Goal: Task Accomplishment & Management: Manage account settings

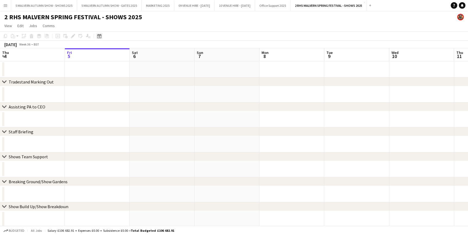
click at [98, 35] on icon "Date picker" at bounding box center [99, 36] width 4 height 4
click at [128, 103] on span "26" at bounding box center [129, 104] width 7 height 7
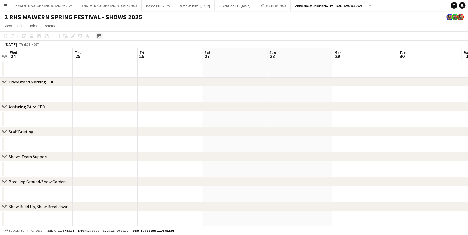
click at [100, 37] on icon "Date picker" at bounding box center [99, 36] width 4 height 4
click at [129, 103] on span "26" at bounding box center [129, 104] width 7 height 7
click at [187, 94] on app-date-cell at bounding box center [170, 94] width 65 height 16
click at [124, 2] on button "5 MALVERN AUTUMN SHOW - GATES 2025 Close" at bounding box center [109, 5] width 65 height 11
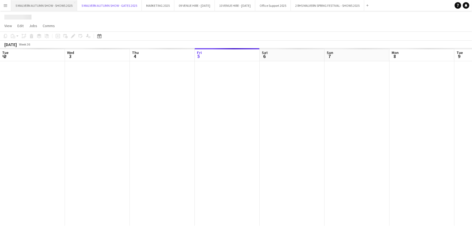
scroll to position [0, 130]
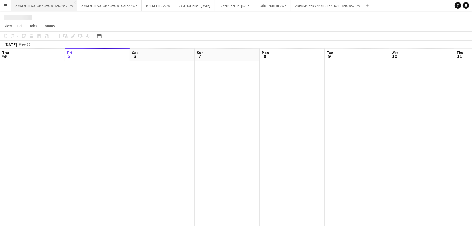
click at [45, 4] on button "5 MALVERN AUTUMN SHOW - SHOWS 2025 Close" at bounding box center [44, 5] width 66 height 11
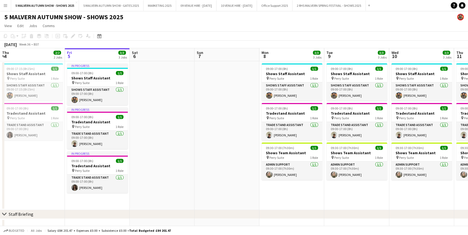
drag, startPoint x: 178, startPoint y: 51, endPoint x: 209, endPoint y: 53, distance: 31.3
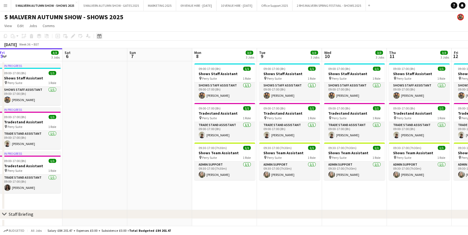
click at [97, 36] on icon "Date picker" at bounding box center [99, 36] width 4 height 4
drag, startPoint x: 132, startPoint y: 103, endPoint x: 127, endPoint y: 105, distance: 5.6
click at [127, 105] on tr "22 23 24 25 26 27 28" at bounding box center [122, 103] width 50 height 7
click at [127, 105] on span "26" at bounding box center [129, 104] width 7 height 7
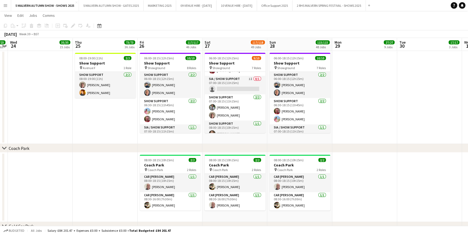
scroll to position [49, 0]
click at [243, 79] on app-card-role "SIA / Show Support 1I 0/1 07:00-18:15 (11h15m) single-neutral-actions" at bounding box center [235, 84] width 61 height 18
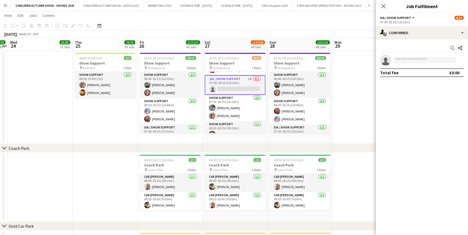
click at [432, 26] on app-options-switcher "SIA / Show Support All roles SIA / Show Support 9/10 07:00-18:15 (11h15m)" at bounding box center [422, 19] width 92 height 13
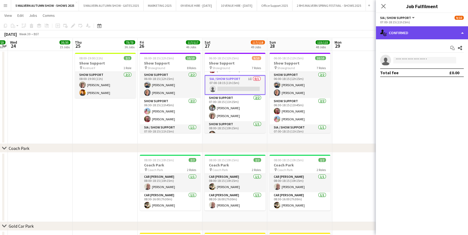
click at [432, 27] on div "single-neutral-actions-check-2 Confirmed" at bounding box center [422, 32] width 92 height 13
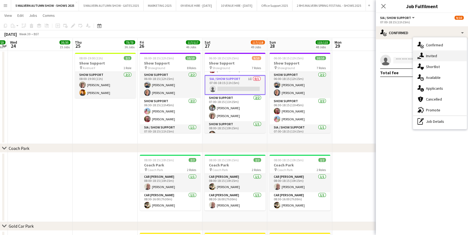
click at [437, 55] on span "Invited" at bounding box center [431, 55] width 11 height 5
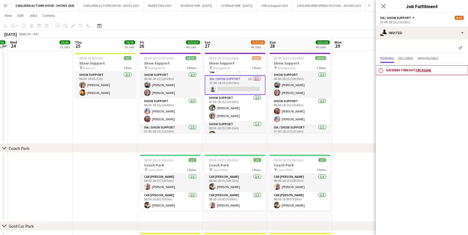
click at [422, 70] on link "Try again" at bounding box center [423, 70] width 16 height 4
click at [363, 103] on app-date-cell at bounding box center [364, 97] width 65 height 93
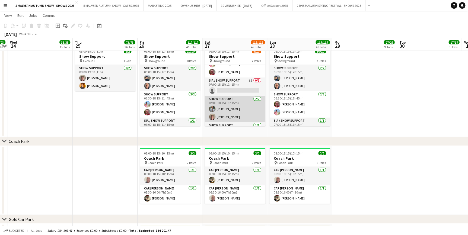
scroll to position [24, 0]
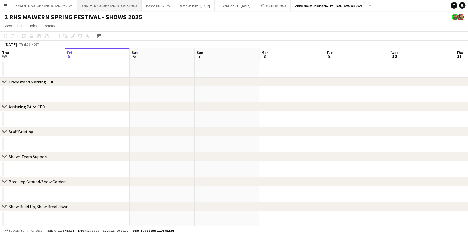
click at [95, 3] on button "5 MALVERN AUTUMN SHOW - GATES 2025 Close" at bounding box center [109, 5] width 65 height 11
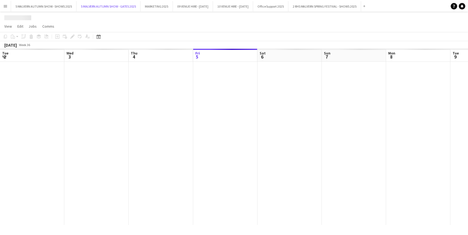
scroll to position [0, 130]
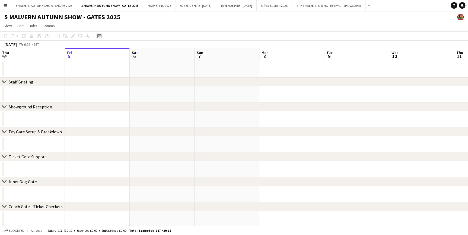
click at [97, 37] on icon "Date picker" at bounding box center [99, 36] width 4 height 4
click at [123, 100] on button "25" at bounding box center [121, 103] width 7 height 7
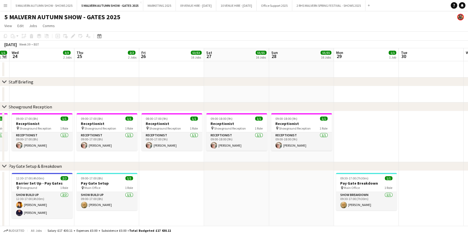
drag, startPoint x: 177, startPoint y: 50, endPoint x: 116, endPoint y: 56, distance: 61.3
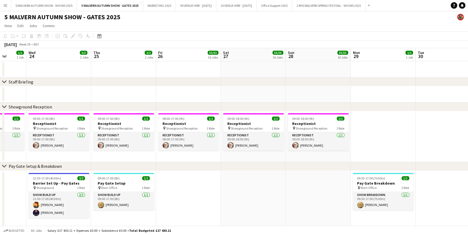
scroll to position [0, 149]
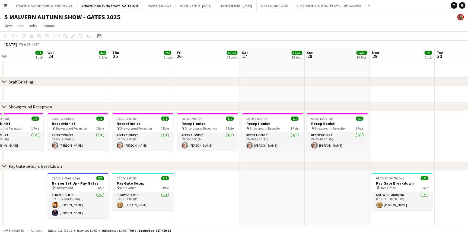
drag, startPoint x: 225, startPoint y: 59, endPoint x: 262, endPoint y: 60, distance: 36.4
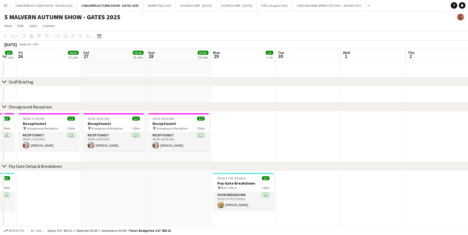
scroll to position [0, 186]
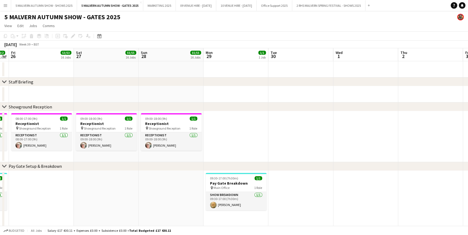
drag, startPoint x: 276, startPoint y: 56, endPoint x: 110, endPoint y: 56, distance: 166.0
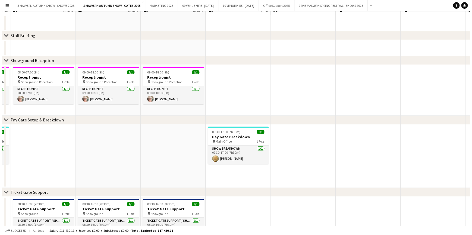
scroll to position [0, 0]
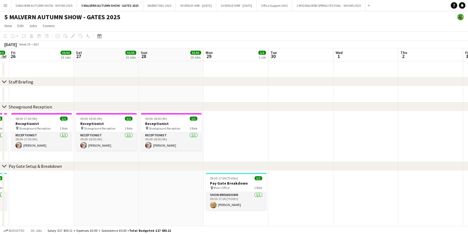
click at [5, 6] on app-icon "Menu" at bounding box center [5, 5] width 4 height 4
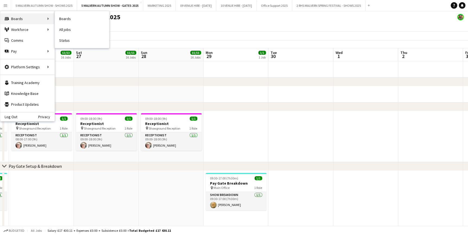
click at [16, 20] on div "Boards Boards" at bounding box center [27, 18] width 54 height 11
click at [63, 18] on link "Boards" at bounding box center [82, 18] width 54 height 11
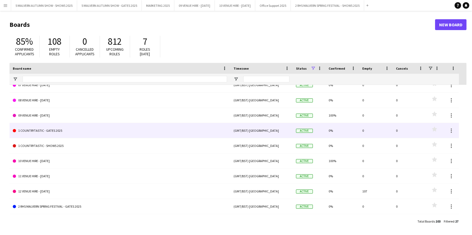
scroll to position [98, 0]
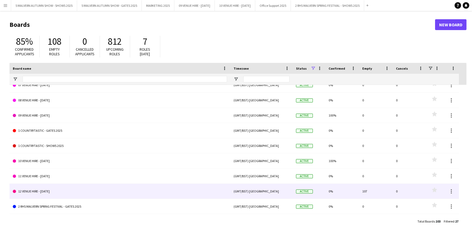
click at [96, 187] on link "12 VENUE HIRE - [DATE]" at bounding box center [120, 191] width 214 height 15
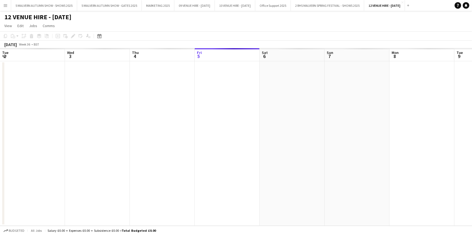
scroll to position [0, 130]
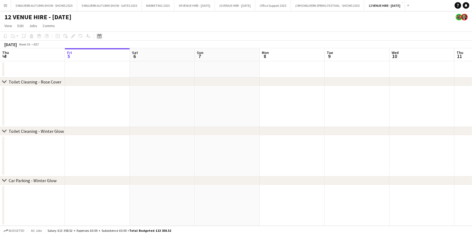
click at [96, 36] on div "Date picker" at bounding box center [99, 36] width 7 height 7
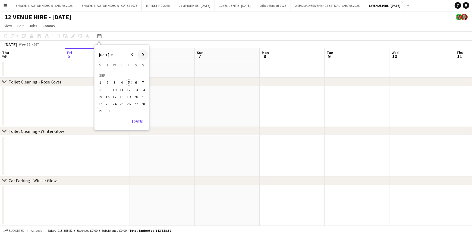
click at [144, 53] on span "Next month" at bounding box center [143, 54] width 11 height 11
click at [135, 105] on span "29" at bounding box center [136, 105] width 7 height 7
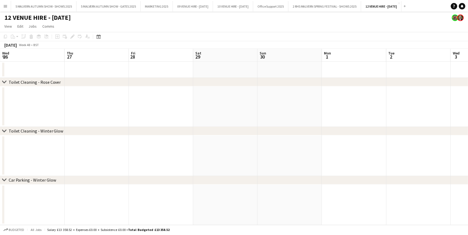
scroll to position [0, 187]
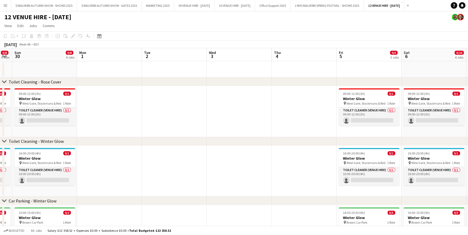
drag, startPoint x: 252, startPoint y: 56, endPoint x: 61, endPoint y: 66, distance: 190.8
click at [61, 66] on app-calendar-viewport "Wed 26 Thu 27 Fri 28 0/4 3 Jobs Sat 29 0/8 4 Jobs Sun 30 0/8 4 Jobs Mon 1 Tue 2…" at bounding box center [234, 195] width 468 height 295
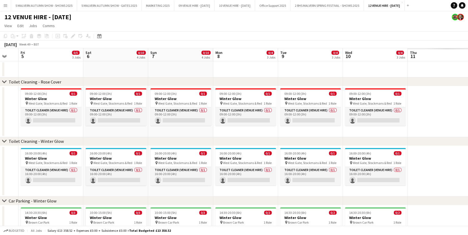
drag, startPoint x: 253, startPoint y: 56, endPoint x: 123, endPoint y: 58, distance: 129.4
click at [48, 58] on app-calendar-viewport "Sun 30 0/8 4 Jobs Mon 1 Tue 2 Wed 3 Thu 4 Fri 5 0/5 3 Jobs Sat 6 0/10 4 Jobs Su…" at bounding box center [234, 195] width 468 height 295
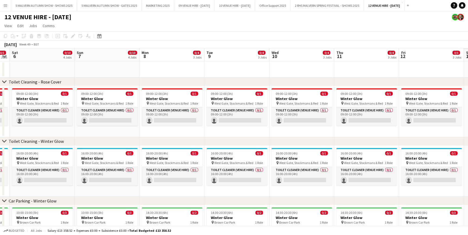
drag, startPoint x: 222, startPoint y: 59, endPoint x: 68, endPoint y: 59, distance: 154.4
click at [43, 59] on app-calendar-viewport "Tue 2 Wed 3 Thu 4 Fri 5 0/5 3 Jobs Sat 6 0/10 4 Jobs Sun 7 0/10 4 Jobs Mon 8 0/…" at bounding box center [234, 195] width 468 height 295
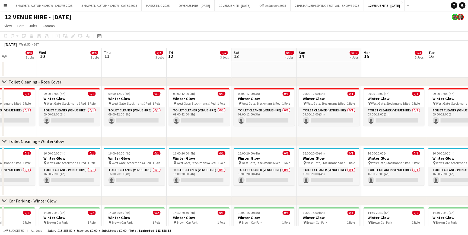
drag, startPoint x: 259, startPoint y: 52, endPoint x: 62, endPoint y: 61, distance: 197.5
click at [24, 67] on app-calendar-viewport "Sat 6 0/10 4 Jobs Sun 7 0/10 4 Jobs Mon 8 0/4 3 Jobs Tue 9 0/4 3 Jobs Wed 10 0/…" at bounding box center [234, 195] width 468 height 295
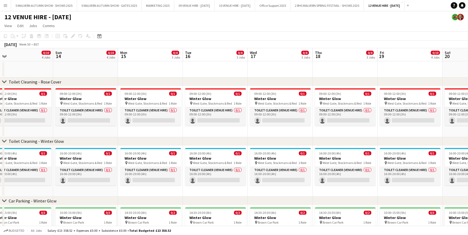
drag, startPoint x: 302, startPoint y: 52, endPoint x: 62, endPoint y: 59, distance: 240.0
click at [62, 59] on app-calendar-viewport "Wed 10 0/4 3 Jobs Thu 11 0/4 3 Jobs Fri 12 0/5 3 Jobs Sat 13 0/10 4 Jobs Sun 14…" at bounding box center [234, 195] width 468 height 295
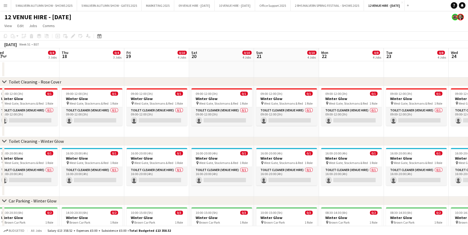
drag, startPoint x: 328, startPoint y: 54, endPoint x: 75, endPoint y: 65, distance: 253.4
click at [75, 65] on app-calendar-viewport "Sun 14 0/10 4 Jobs Mon 15 0/4 3 Jobs Tue 16 0/4 3 Jobs Wed 17 0/4 3 Jobs Thu 18…" at bounding box center [234, 195] width 468 height 295
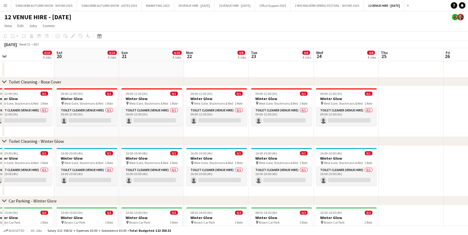
drag, startPoint x: 251, startPoint y: 57, endPoint x: 116, endPoint y: 58, distance: 134.8
click at [116, 58] on app-calendar-viewport "Tue 16 0/4 3 Jobs Wed 17 0/4 3 Jobs Thu 18 0/4 3 Jobs Fri 19 0/10 4 Jobs Sat 20…" at bounding box center [234, 195] width 468 height 295
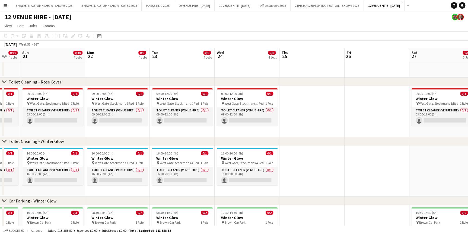
scroll to position [0, 188]
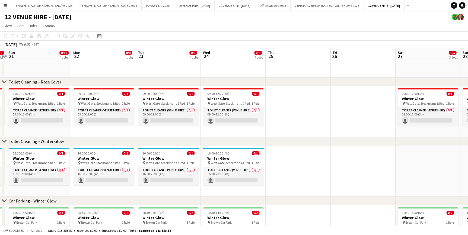
drag, startPoint x: 290, startPoint y: 54, endPoint x: 195, endPoint y: 54, distance: 95.5
click at [195, 54] on app-calendar-viewport "Thu 18 0/4 3 Jobs Fri 19 0/10 4 Jobs Sat 20 0/10 4 Jobs Sun 21 0/10 4 Jobs Mon …" at bounding box center [234, 195] width 468 height 295
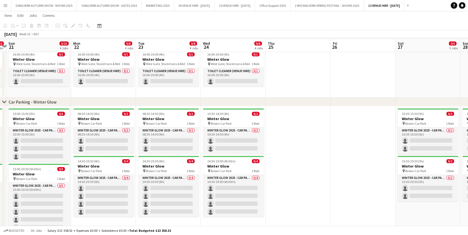
scroll to position [117, 0]
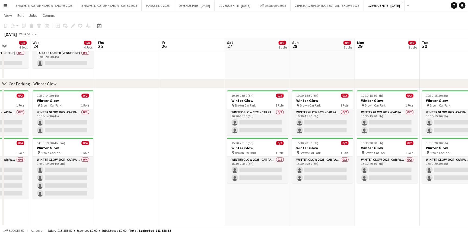
drag, startPoint x: 302, startPoint y: 45, endPoint x: 140, endPoint y: 54, distance: 162.5
click at [131, 57] on app-calendar-viewport "Sat 20 0/10 4 Jobs Sun 21 0/10 4 Jobs Mon 22 0/8 4 Jobs Tue 23 0/8 4 Jobs Wed 2…" at bounding box center [234, 65] width 468 height 322
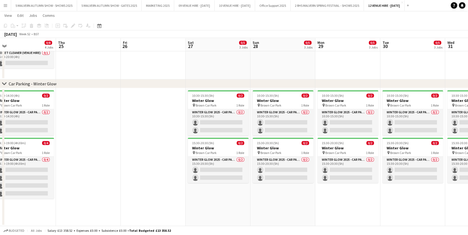
scroll to position [0, 146]
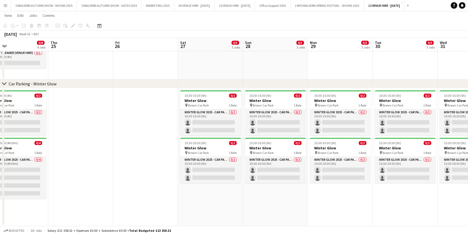
drag, startPoint x: 265, startPoint y: 39, endPoint x: 218, endPoint y: 48, distance: 47.4
click at [218, 48] on app-calendar-viewport "Mon 22 0/8 4 Jobs Tue 23 0/8 4 Jobs Wed 24 0/8 4 Jobs Thu 25 Fri 26 Sat 27 0/5 …" at bounding box center [234, 65] width 468 height 322
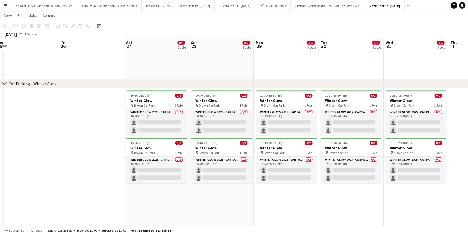
scroll to position [0, 215]
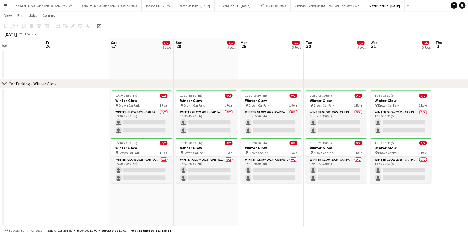
drag, startPoint x: 257, startPoint y: 44, endPoint x: 188, endPoint y: 46, distance: 69.2
click at [188, 46] on app-calendar-viewport "Mon 22 0/8 4 Jobs Tue 23 0/8 4 Jobs Wed 24 0/8 4 Jobs Thu 25 Fri 26 Sat 27 0/5 …" at bounding box center [234, 65] width 468 height 322
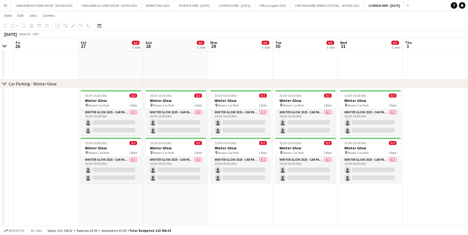
scroll to position [0, 166]
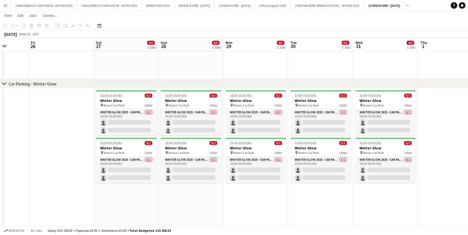
drag, startPoint x: 270, startPoint y: 41, endPoint x: 255, endPoint y: 41, distance: 15.2
click at [255, 41] on app-calendar-viewport "Tue 23 0/8 4 Jobs Wed 24 0/8 4 Jobs Thu 25 Fri 26 Sat 27 0/5 3 Jobs Sun 28 0/5 …" at bounding box center [234, 65] width 468 height 322
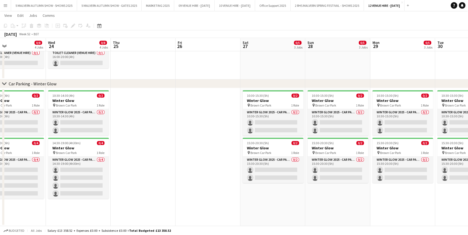
scroll to position [0, 155]
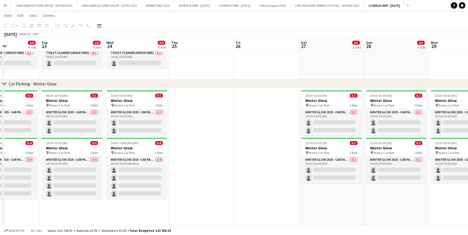
drag, startPoint x: 255, startPoint y: 41, endPoint x: 491, endPoint y: 66, distance: 237.4
click at [468, 66] on html "Menu Boards Boards Boards All jobs Status Workforce Workforce My Workforce Recr…" at bounding box center [234, 59] width 468 height 352
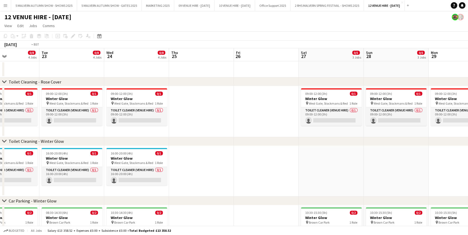
scroll to position [0, 160]
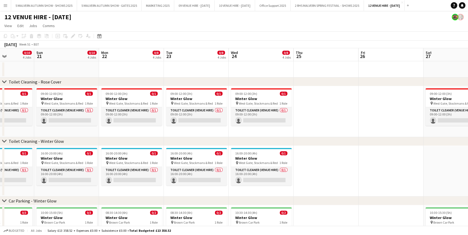
drag, startPoint x: 62, startPoint y: 53, endPoint x: 548, endPoint y: 39, distance: 485.9
click at [468, 39] on html "Menu Boards Boards Boards All jobs Status Workforce Workforce My Workforce Recr…" at bounding box center [234, 176] width 468 height 353
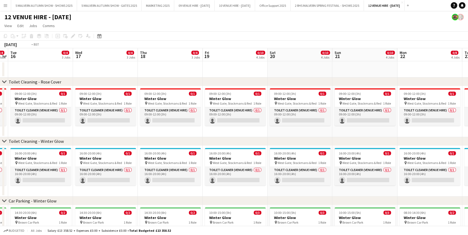
scroll to position [0, 183]
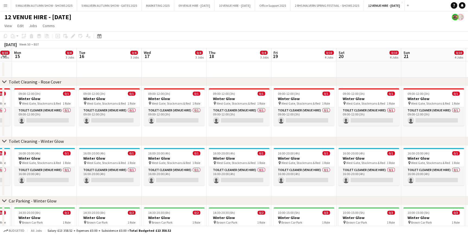
drag, startPoint x: 78, startPoint y: 55, endPoint x: 500, endPoint y: 47, distance: 422.3
click at [468, 47] on html "Menu Boards Boards Boards All jobs Status Workforce Workforce My Workforce Recr…" at bounding box center [234, 176] width 468 height 353
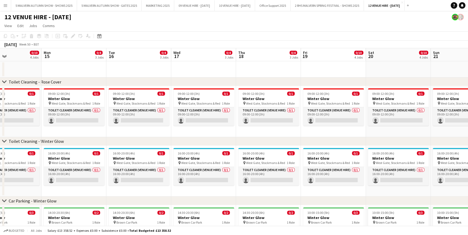
drag, startPoint x: 101, startPoint y: 60, endPoint x: 611, endPoint y: 36, distance: 510.4
click at [468, 36] on html "Menu Boards Boards Boards All jobs Status Workforce Workforce My Workforce Recr…" at bounding box center [234, 176] width 468 height 353
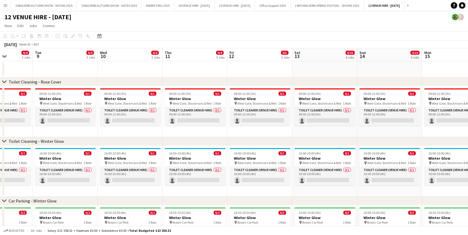
drag, startPoint x: 63, startPoint y: 58, endPoint x: 646, endPoint y: 51, distance: 583.1
click at [468, 51] on html "Menu Boards Boards Boards All jobs Status Workforce Workforce My Workforce Recr…" at bounding box center [234, 176] width 468 height 353
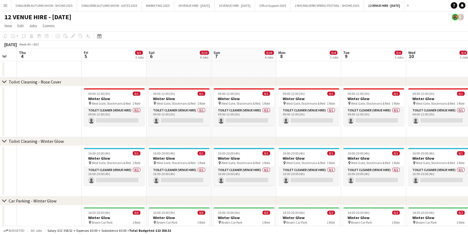
drag, startPoint x: 39, startPoint y: 56, endPoint x: 469, endPoint y: 43, distance: 430.2
click at [468, 43] on html "Menu Boards Boards Boards All jobs Status Workforce Workforce My Workforce Recr…" at bounding box center [234, 176] width 468 height 353
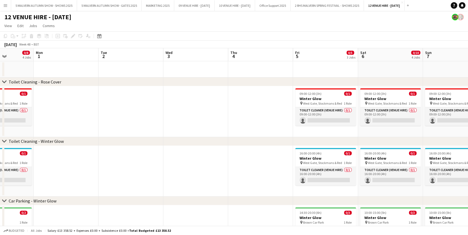
drag, startPoint x: 70, startPoint y: 55, endPoint x: 411, endPoint y: 56, distance: 341.1
click at [411, 56] on app-calendar-viewport "Fri 28 0/4 3 Jobs Sat 29 0/8 4 Jobs Sun 30 0/8 4 Jobs Mon 1 Tue 2 Wed 3 Thu 4 F…" at bounding box center [234, 195] width 468 height 295
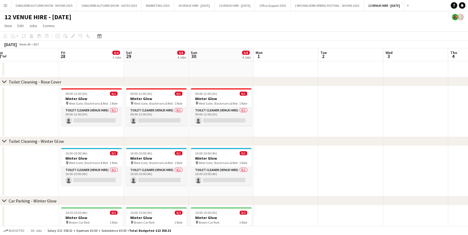
scroll to position [0, 132]
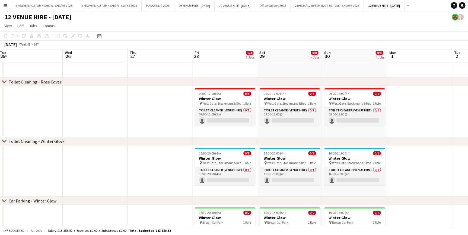
drag, startPoint x: 137, startPoint y: 57, endPoint x: 361, endPoint y: 62, distance: 223.6
click at [361, 62] on app-calendar-viewport "Sun 23 0/8 4 Jobs Mon 24 Tue 25 Wed 26 Thu 27 Fri 28 0/4 3 Jobs Sat 29 0/8 4 Jo…" at bounding box center [234, 195] width 468 height 295
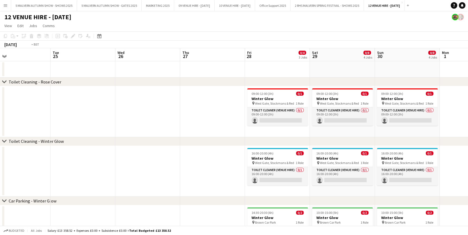
drag, startPoint x: 167, startPoint y: 54, endPoint x: 604, endPoint y: 60, distance: 436.9
click at [468, 60] on html "Menu Boards Boards Boards All jobs Status Workforce Workforce My Workforce Recr…" at bounding box center [234, 176] width 468 height 353
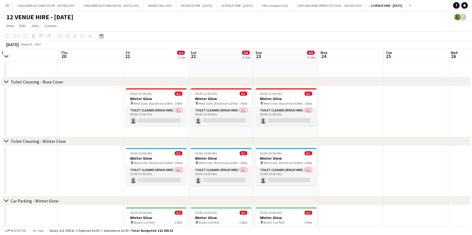
scroll to position [0, 120]
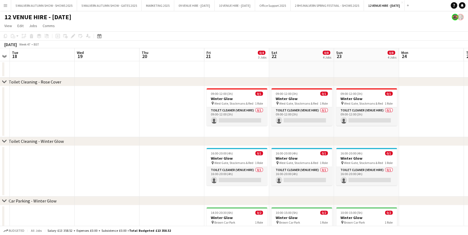
drag, startPoint x: 145, startPoint y: 57, endPoint x: 364, endPoint y: 58, distance: 218.7
click at [364, 58] on app-calendar-viewport "Sun 16 Mon 17 Tue 18 Wed 19 Thu 20 Fri 21 0/4 3 Jobs Sat 22 0/8 4 Jobs Sun 23 0…" at bounding box center [234, 195] width 468 height 295
click at [291, 7] on button "Office Support 2025 Close" at bounding box center [273, 5] width 36 height 11
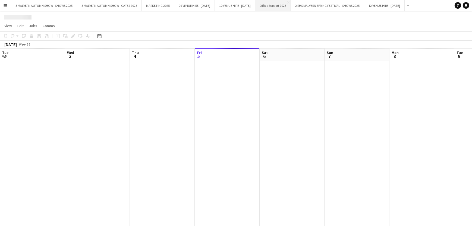
scroll to position [0, 130]
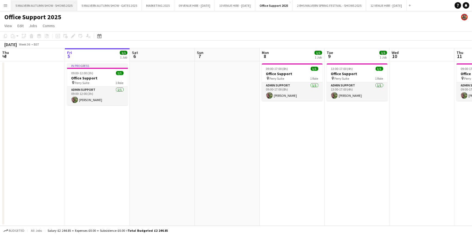
click at [40, 8] on button "5 MALVERN AUTUMN SHOW - SHOWS 2025 Close" at bounding box center [44, 5] width 66 height 11
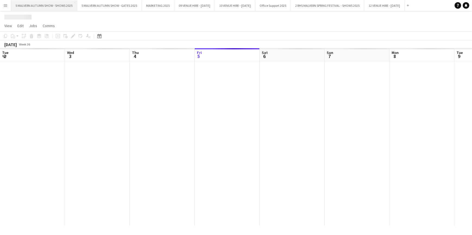
scroll to position [0, 130]
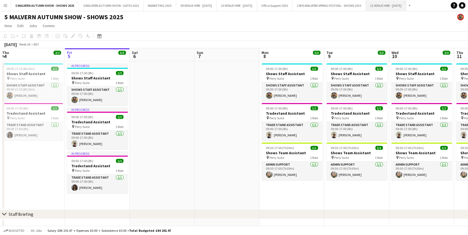
click at [406, 7] on button "12 VENUE HIRE - DECEMBER 2025 Close" at bounding box center [386, 5] width 40 height 11
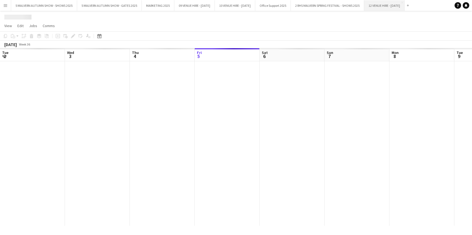
scroll to position [0, 130]
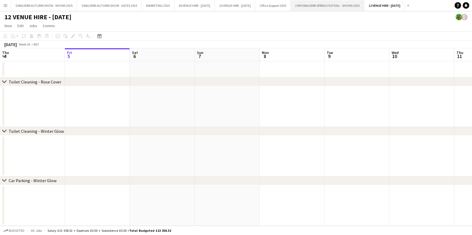
click at [352, 5] on button "2 RHS MALVERN SPRING FESTIVAL - SHOWS 2025 Close" at bounding box center [327, 5] width 73 height 11
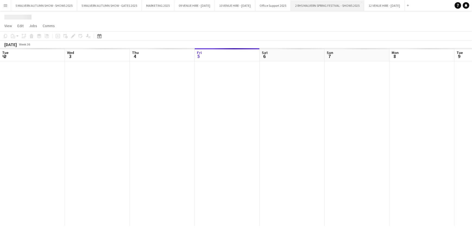
scroll to position [0, 130]
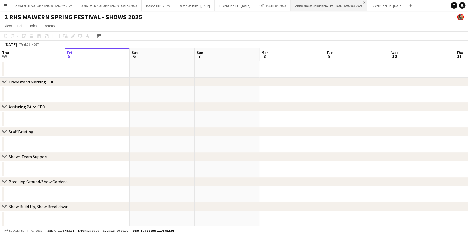
click at [365, 1] on app-icon "Close" at bounding box center [364, 2] width 2 height 2
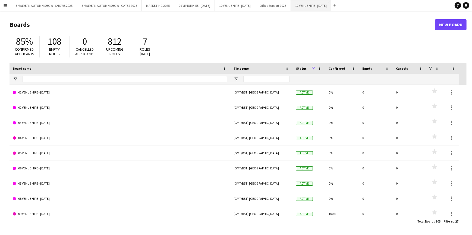
click at [331, 4] on button "12 VENUE HIRE - DECEMBER 2025 Close" at bounding box center [311, 5] width 40 height 11
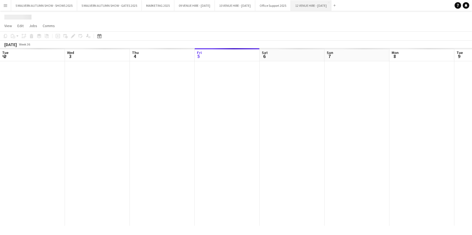
scroll to position [0, 130]
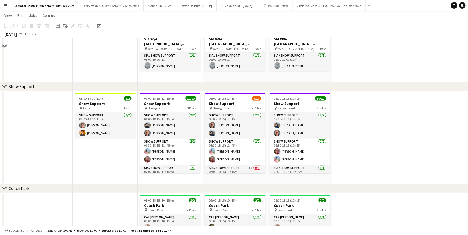
scroll to position [2573, 0]
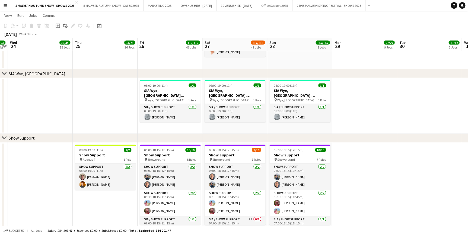
click at [6, 7] on app-icon "Menu" at bounding box center [5, 5] width 4 height 4
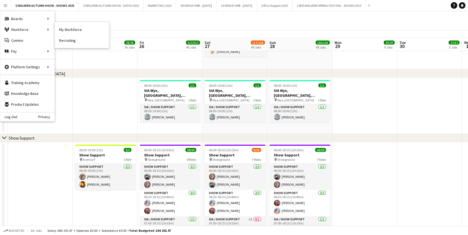
drag, startPoint x: 71, startPoint y: 30, endPoint x: 108, endPoint y: 101, distance: 80.5
click at [71, 30] on link "My Workforce" at bounding box center [82, 29] width 54 height 11
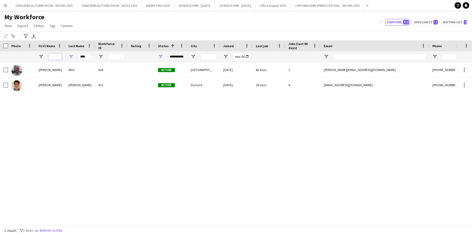
click at [60, 57] on input "First Name Filter Input" at bounding box center [55, 56] width 14 height 7
click at [90, 57] on input "****" at bounding box center [85, 56] width 14 height 7
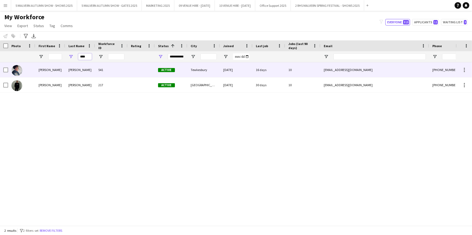
type input "****"
click at [53, 71] on div "[PERSON_NAME]" at bounding box center [50, 69] width 30 height 15
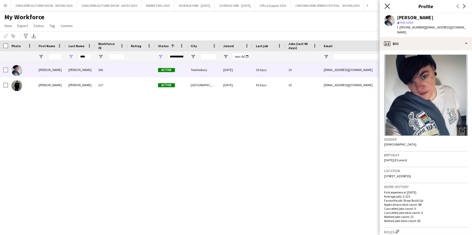
click at [389, 8] on icon at bounding box center [386, 6] width 5 height 5
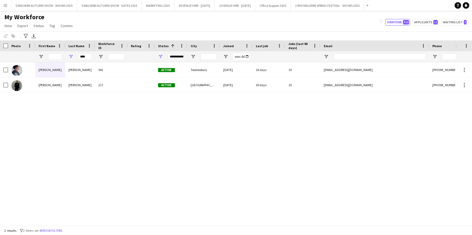
click at [88, 52] on div "****" at bounding box center [85, 56] width 14 height 11
click at [87, 56] on input "****" at bounding box center [85, 56] width 14 height 7
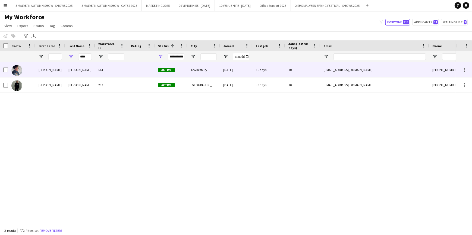
click at [84, 75] on div "[PERSON_NAME]" at bounding box center [80, 69] width 30 height 15
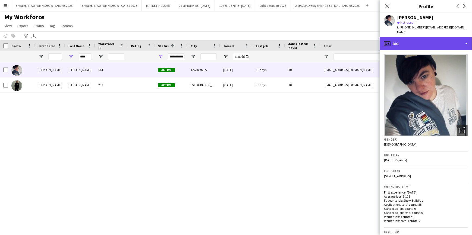
click at [463, 46] on div "profile Bio" at bounding box center [425, 43] width 92 height 13
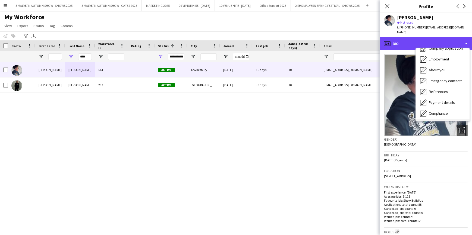
scroll to position [51, 0]
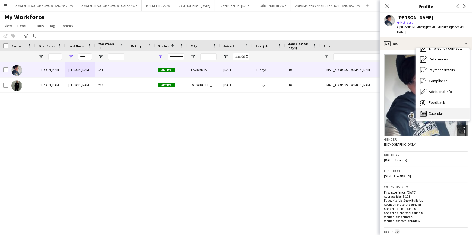
click at [444, 116] on div "Calendar Calendar" at bounding box center [442, 113] width 54 height 11
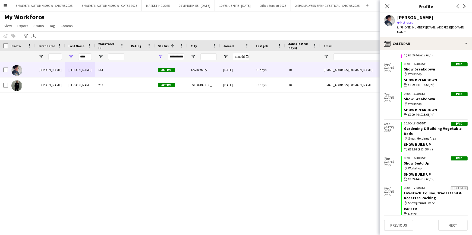
scroll to position [779, 0]
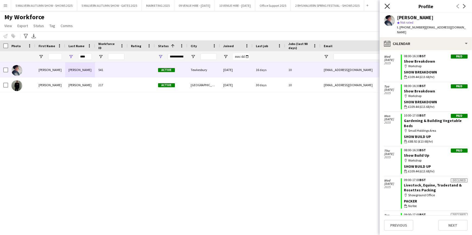
click at [387, 7] on icon "Close pop-in" at bounding box center [386, 6] width 5 height 5
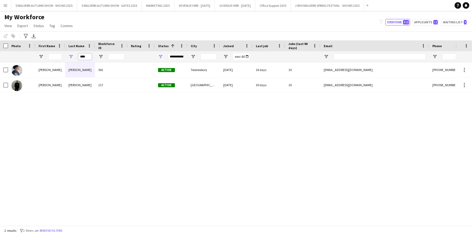
click at [84, 54] on input "****" at bounding box center [85, 56] width 14 height 7
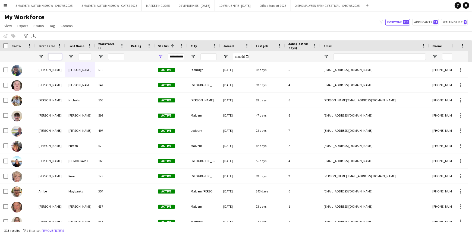
click at [52, 55] on input "First Name Filter Input" at bounding box center [55, 56] width 14 height 7
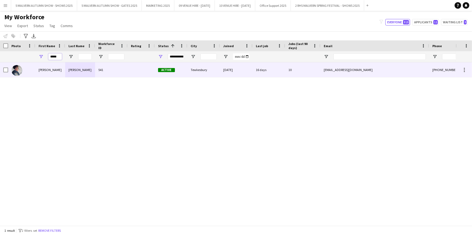
type input "*****"
click at [63, 69] on div "[PERSON_NAME]" at bounding box center [50, 69] width 30 height 15
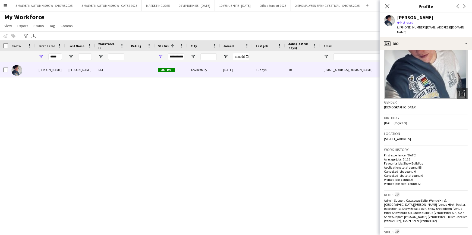
scroll to position [98, 0]
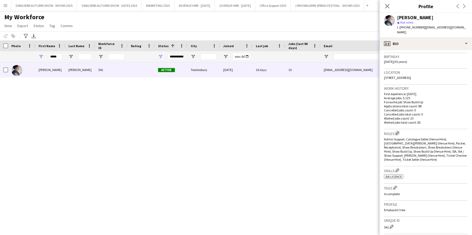
click at [397, 133] on app-icon "Edit crew company roles" at bounding box center [397, 133] width 4 height 4
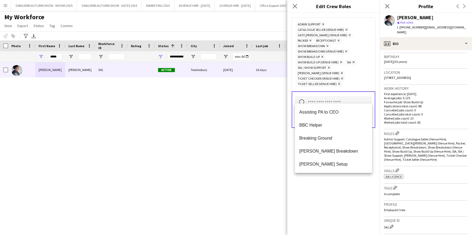
click at [353, 96] on input "text" at bounding box center [333, 103] width 77 height 14
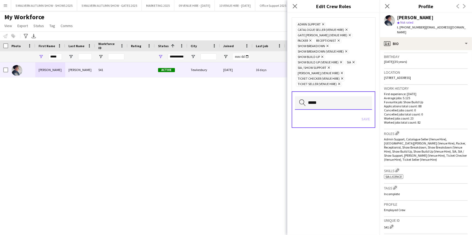
type input "******"
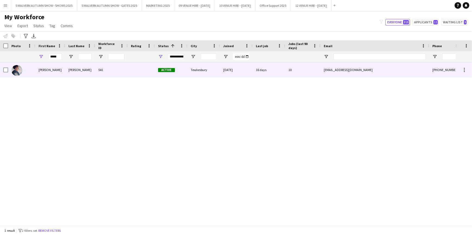
click at [83, 71] on div "[PERSON_NAME]" at bounding box center [80, 69] width 30 height 15
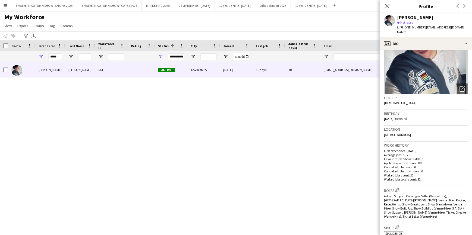
scroll to position [74, 0]
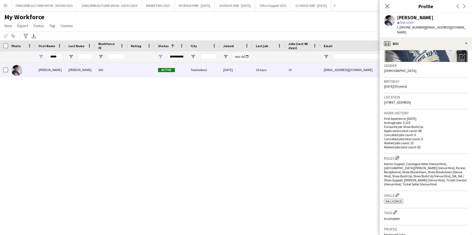
click at [397, 157] on app-icon "Edit crew company roles" at bounding box center [397, 158] width 4 height 4
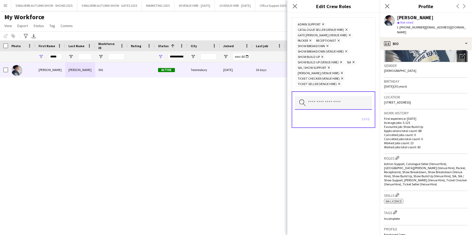
click at [339, 98] on input "text" at bounding box center [333, 103] width 77 height 14
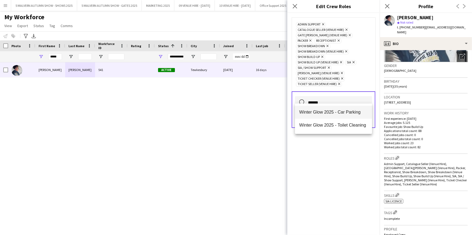
type input "******"
click at [348, 110] on span "Winter Glow 2025 - Car Parking" at bounding box center [333, 112] width 68 height 5
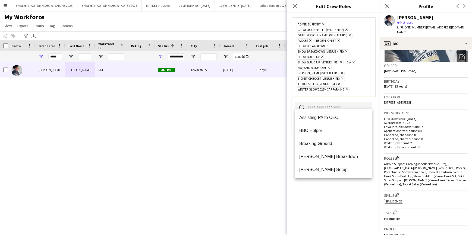
click at [252, 103] on div "[PERSON_NAME] 541 Active Tewkesbury [DATE] 16 days 10 [EMAIL_ADDRESS][DOMAIN_NA…" at bounding box center [227, 142] width 455 height 160
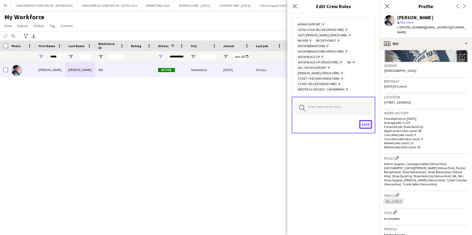
click at [364, 120] on button "Save" at bounding box center [365, 124] width 13 height 9
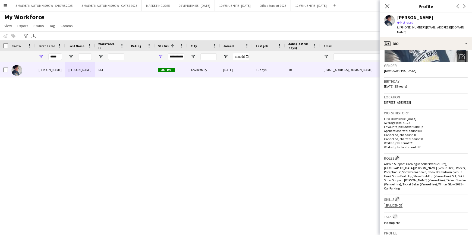
click at [297, 186] on div "[PERSON_NAME] 541 Active Tewkesbury [DATE] 16 days 10 [EMAIL_ADDRESS][DOMAIN_NA…" at bounding box center [227, 142] width 455 height 160
click at [58, 57] on input "*****" at bounding box center [55, 56] width 14 height 7
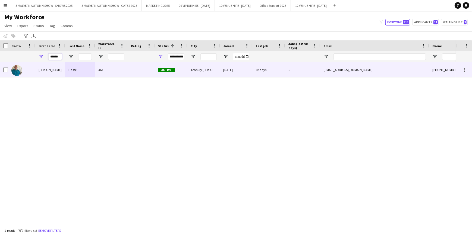
type input "******"
click at [67, 70] on div "Haste" at bounding box center [80, 69] width 30 height 15
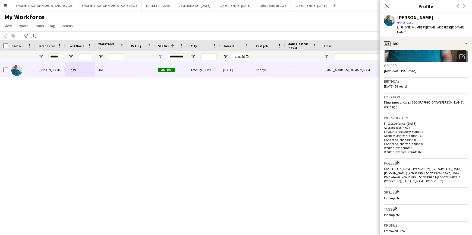
click at [397, 161] on app-icon "Edit crew company roles" at bounding box center [397, 163] width 4 height 4
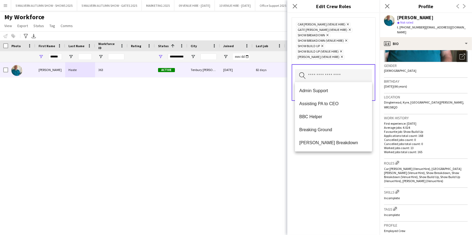
click at [319, 76] on input "text" at bounding box center [333, 76] width 77 height 14
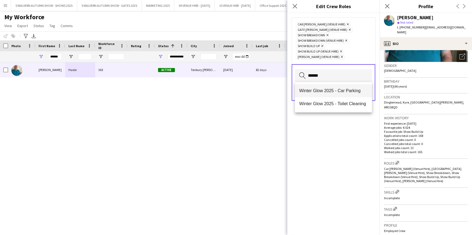
type input "******"
click at [324, 90] on span "Winter Glow 2025 - Car Parking" at bounding box center [333, 90] width 68 height 5
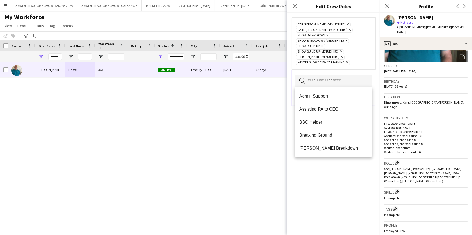
click at [312, 166] on div "Car Parker (Venue Hire) Remove Gate Steward (Venue Hire) Remove Show Breakdown …" at bounding box center [333, 124] width 92 height 222
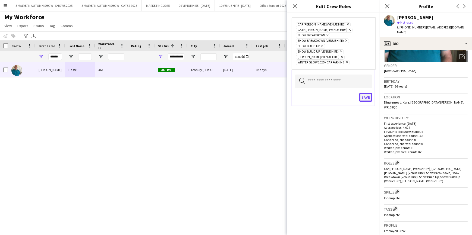
click at [366, 96] on button "Save" at bounding box center [365, 97] width 13 height 9
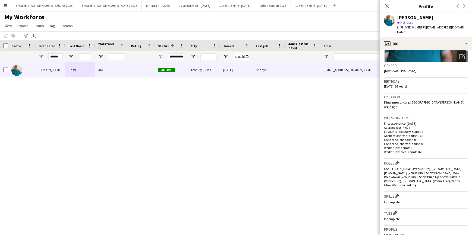
click at [50, 56] on input "******" at bounding box center [55, 56] width 14 height 7
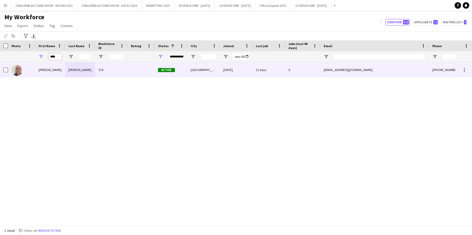
type input "****"
click at [57, 74] on div "Mick" at bounding box center [50, 69] width 30 height 15
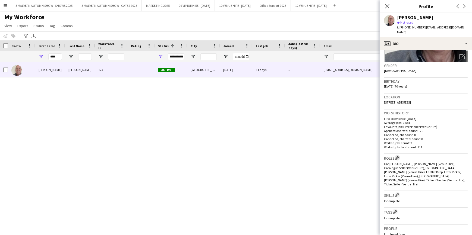
click at [398, 156] on app-icon "Edit crew company roles" at bounding box center [397, 158] width 4 height 4
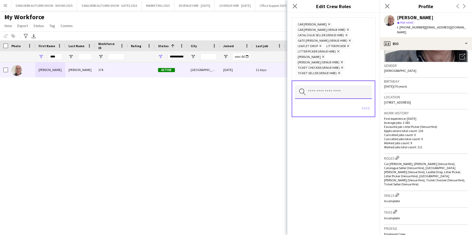
click at [311, 85] on input "text" at bounding box center [333, 92] width 77 height 14
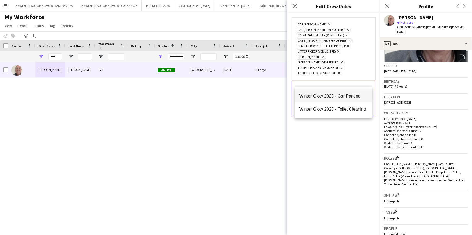
type input "*****"
click at [337, 95] on span "Winter Glow 2025 - Car Parking" at bounding box center [333, 96] width 68 height 5
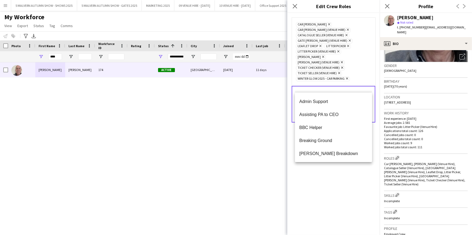
click at [332, 186] on div "Car Parker Remove Car Parker (Venue Hire) Remove Catalogue Seller (Venue Hire) …" at bounding box center [333, 124] width 92 height 222
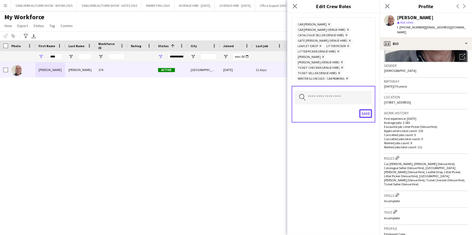
click at [365, 109] on button "Save" at bounding box center [365, 113] width 13 height 9
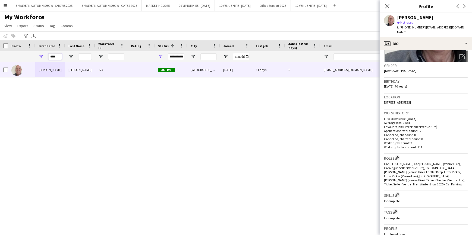
click at [57, 55] on input "****" at bounding box center [55, 56] width 14 height 7
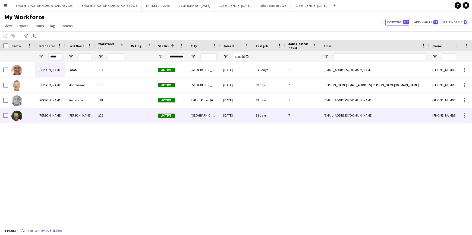
type input "*****"
click at [95, 113] on div "225" at bounding box center [111, 115] width 33 height 15
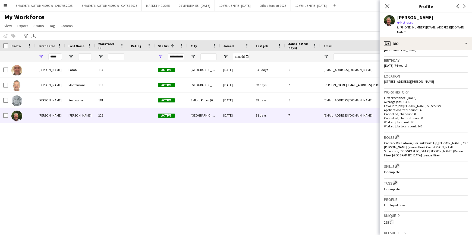
scroll to position [98, 0]
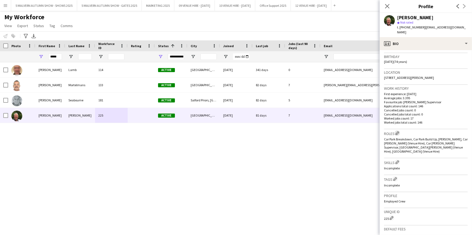
click at [399, 131] on app-icon "Edit crew company roles" at bounding box center [397, 133] width 4 height 4
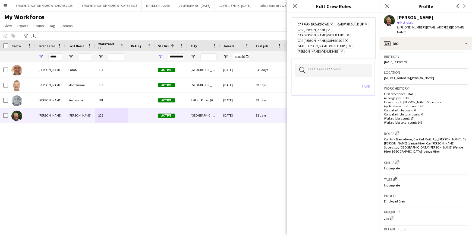
click at [310, 71] on input "text" at bounding box center [333, 71] width 77 height 14
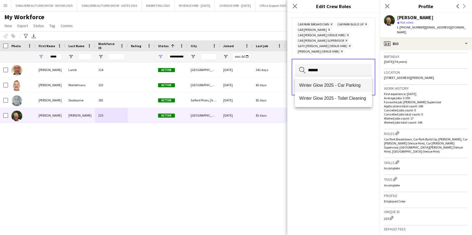
type input "******"
click at [318, 86] on span "Winter Glow 2025 - Car Parking" at bounding box center [333, 85] width 68 height 5
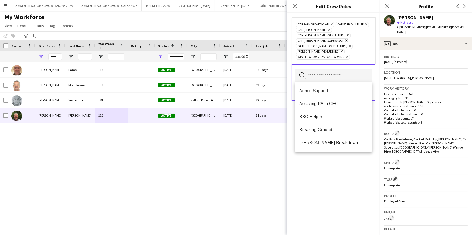
click at [322, 169] on div "Car Park Breakdown Remove Car Park Build Up Remove Car Parker Remove Car Parker…" at bounding box center [333, 124] width 92 height 222
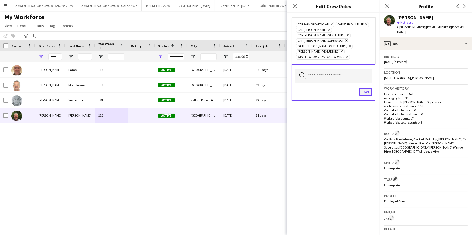
click at [364, 92] on button "Save" at bounding box center [365, 92] width 13 height 9
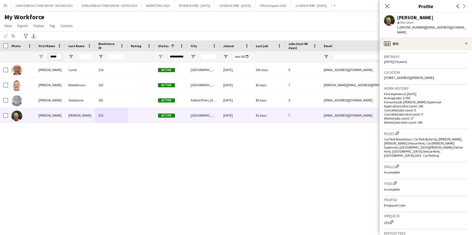
click at [59, 57] on input "*****" at bounding box center [55, 56] width 14 height 7
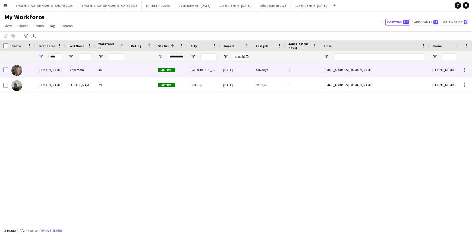
click at [62, 74] on div "Joan" at bounding box center [50, 69] width 30 height 15
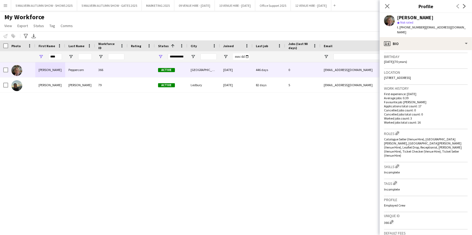
click at [245, 137] on div "Joan Peppercorn 366 Active Worcestershire 25-05-2022 446 days 0 joannrag@yahoo.…" at bounding box center [227, 142] width 455 height 160
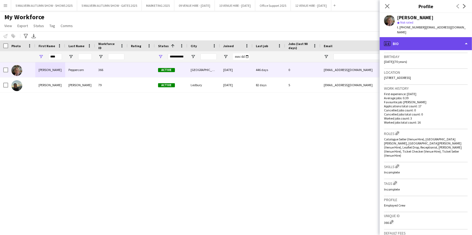
click at [447, 38] on div "profile Bio" at bounding box center [425, 43] width 92 height 13
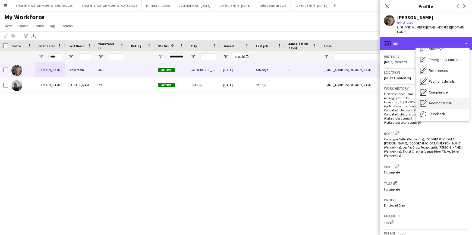
scroll to position [51, 0]
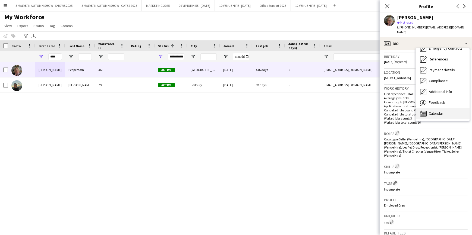
click at [445, 112] on div "Calendar Calendar" at bounding box center [442, 113] width 54 height 11
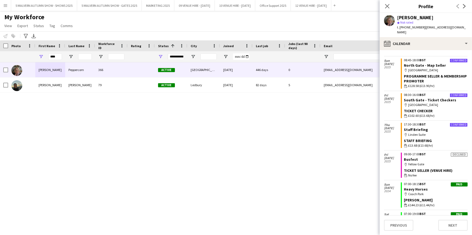
scroll to position [0, 0]
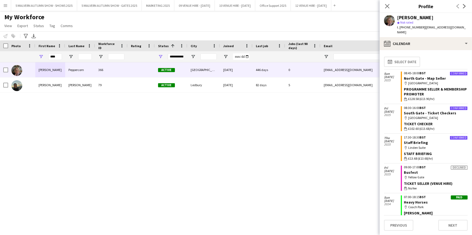
click at [342, 132] on div "Joan Peppercorn 366 Active Worcestershire 25-05-2022 446 days 0 joannrag@yahoo.…" at bounding box center [227, 142] width 455 height 160
click at [384, 6] on icon "Close pop-in" at bounding box center [386, 6] width 5 height 5
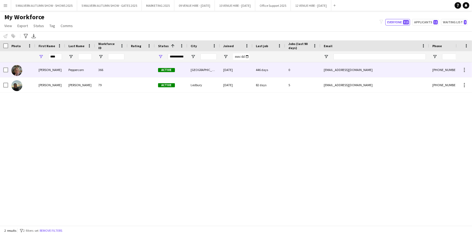
click at [126, 68] on div "366" at bounding box center [111, 69] width 33 height 15
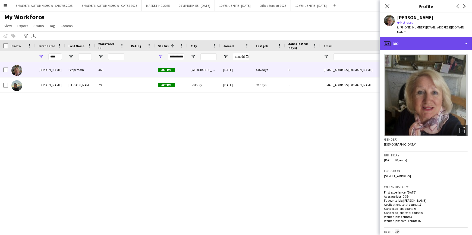
click at [449, 37] on div "profile Bio" at bounding box center [425, 43] width 92 height 13
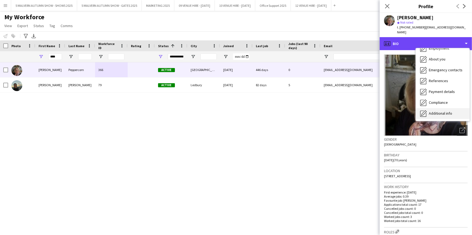
scroll to position [51, 0]
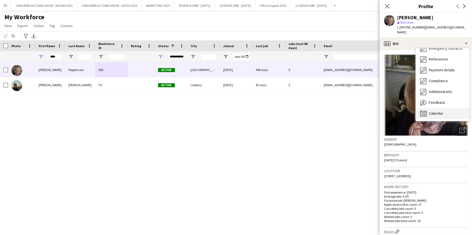
click at [445, 109] on div "Calendar Calendar" at bounding box center [442, 113] width 54 height 11
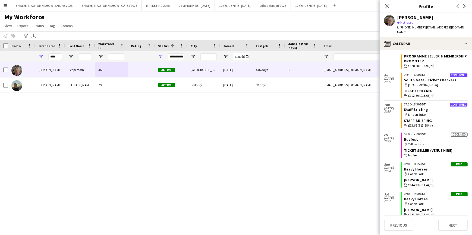
scroll to position [0, 0]
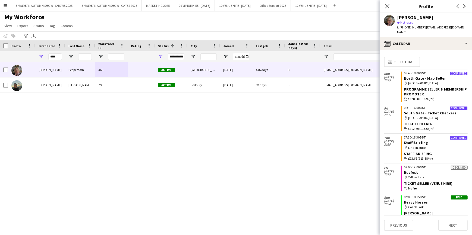
click at [297, 145] on div "Joan Peppercorn 366 Active Worcestershire 25-05-2022 446 days 0 joannrag@yahoo.…" at bounding box center [227, 142] width 455 height 160
click at [388, 6] on icon at bounding box center [386, 6] width 5 height 5
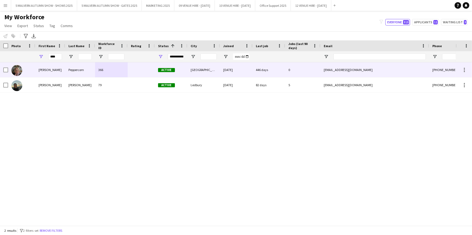
click at [225, 73] on div "25-05-2022" at bounding box center [236, 69] width 33 height 15
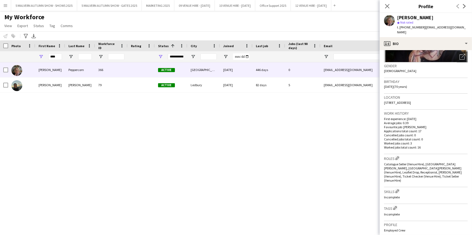
scroll to position [74, 0]
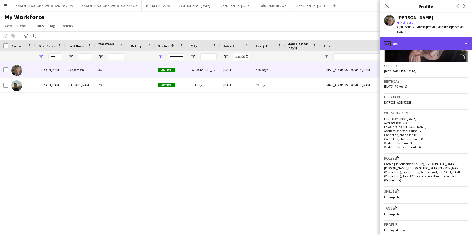
click at [411, 37] on div "profile Bio" at bounding box center [425, 43] width 92 height 13
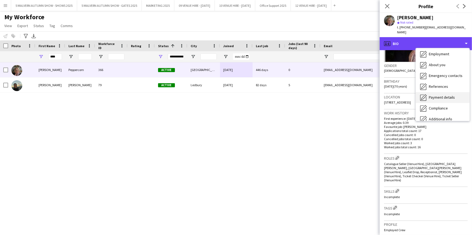
scroll to position [51, 0]
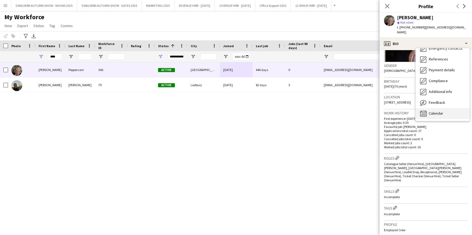
click at [440, 108] on div "Calendar Calendar" at bounding box center [442, 113] width 54 height 11
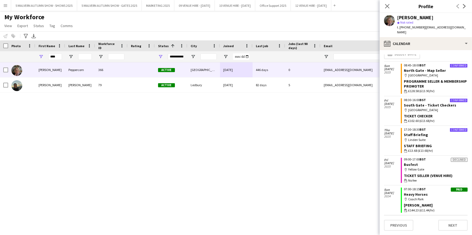
scroll to position [0, 0]
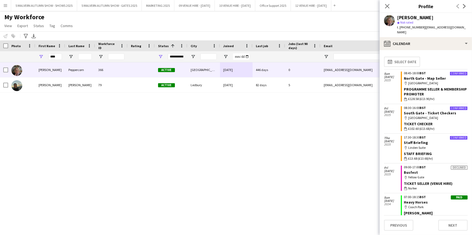
click at [302, 117] on div "Joan Peppercorn 366 Active Worcestershire 25-05-2022 446 days 0 joannrag@yahoo.…" at bounding box center [227, 142] width 455 height 160
click at [54, 55] on input "****" at bounding box center [55, 56] width 14 height 7
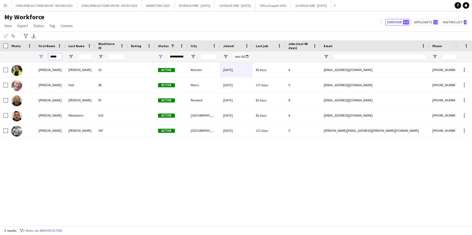
type input "*****"
click at [69, 194] on div "Peter Betts 23 Active Malvern 22-02-2022 82 days 4 peterbetts@y7mail.com +44079…" at bounding box center [227, 142] width 455 height 160
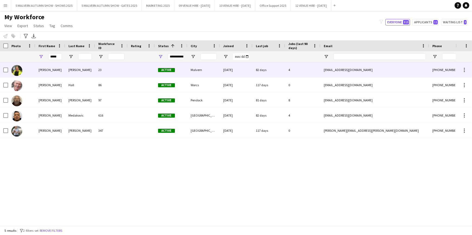
click at [78, 66] on div "Betts" at bounding box center [80, 69] width 30 height 15
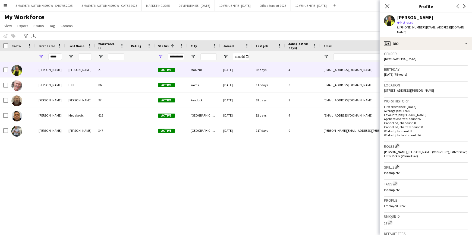
scroll to position [98, 0]
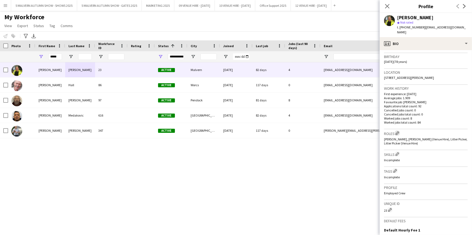
click at [399, 131] on app-icon "Edit crew company roles" at bounding box center [397, 133] width 4 height 4
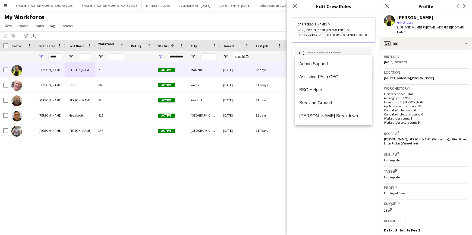
click at [338, 51] on input "text" at bounding box center [333, 54] width 77 height 14
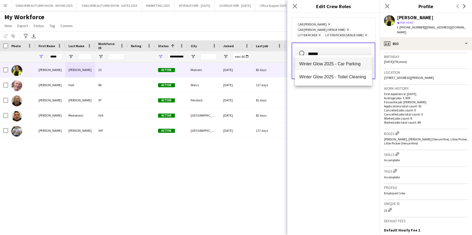
type input "******"
click at [337, 58] on mat-option "Winter Glow 2025 - Car Parking" at bounding box center [333, 64] width 77 height 13
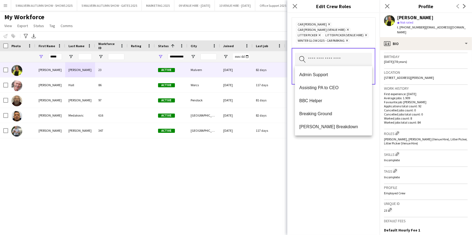
click at [333, 157] on div "Car Parker Remove Car Parker (Venue Hire) Remove Litter Picker Remove Litter Pi…" at bounding box center [333, 124] width 92 height 222
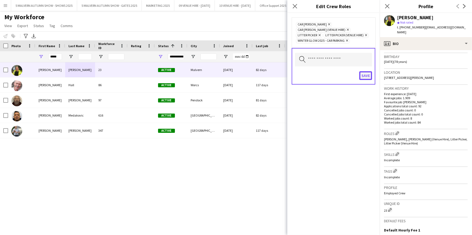
click at [369, 79] on button "Save" at bounding box center [365, 75] width 13 height 9
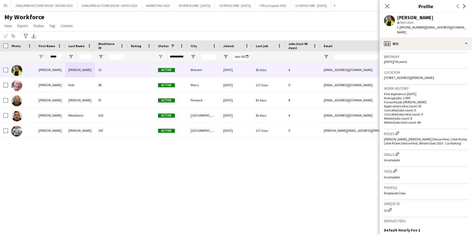
click at [272, 162] on div "Peter Betts 23 Active Malvern 22-02-2022 82 days 4 peterbetts@y7mail.com +44079…" at bounding box center [227, 142] width 455 height 160
click at [384, 6] on app-icon "Close pop-in" at bounding box center [387, 6] width 8 height 8
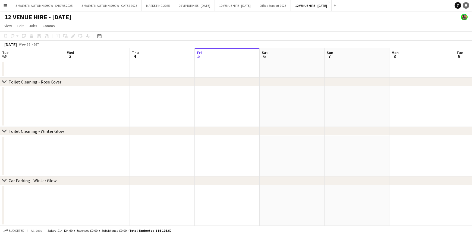
scroll to position [0, 130]
